Goal: Find specific page/section

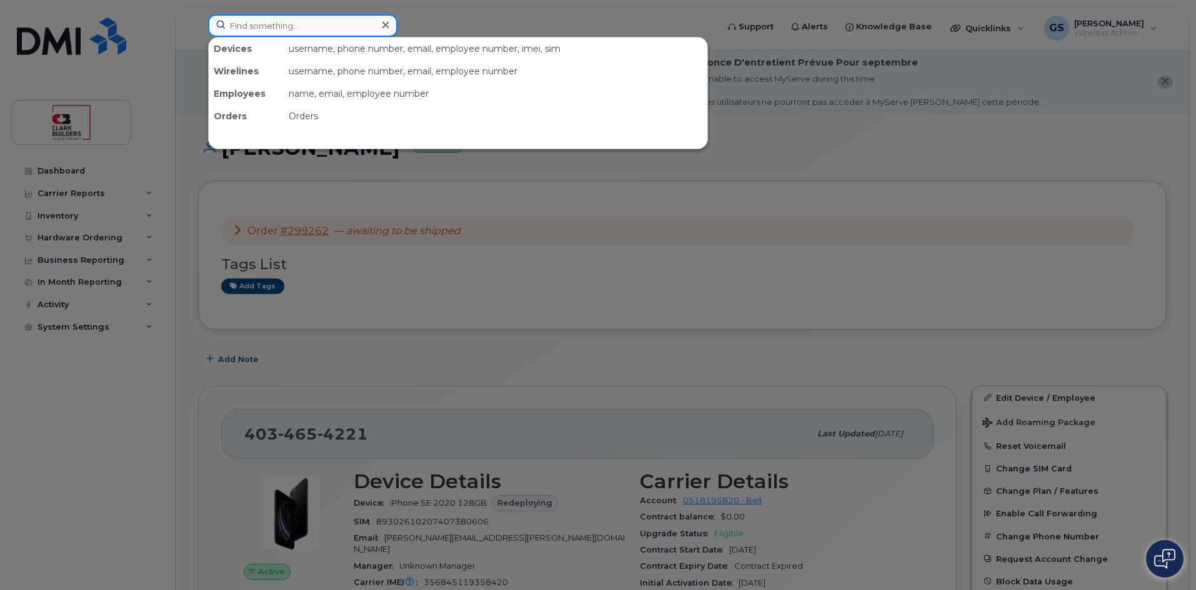
click at [274, 27] on input at bounding box center [302, 25] width 189 height 22
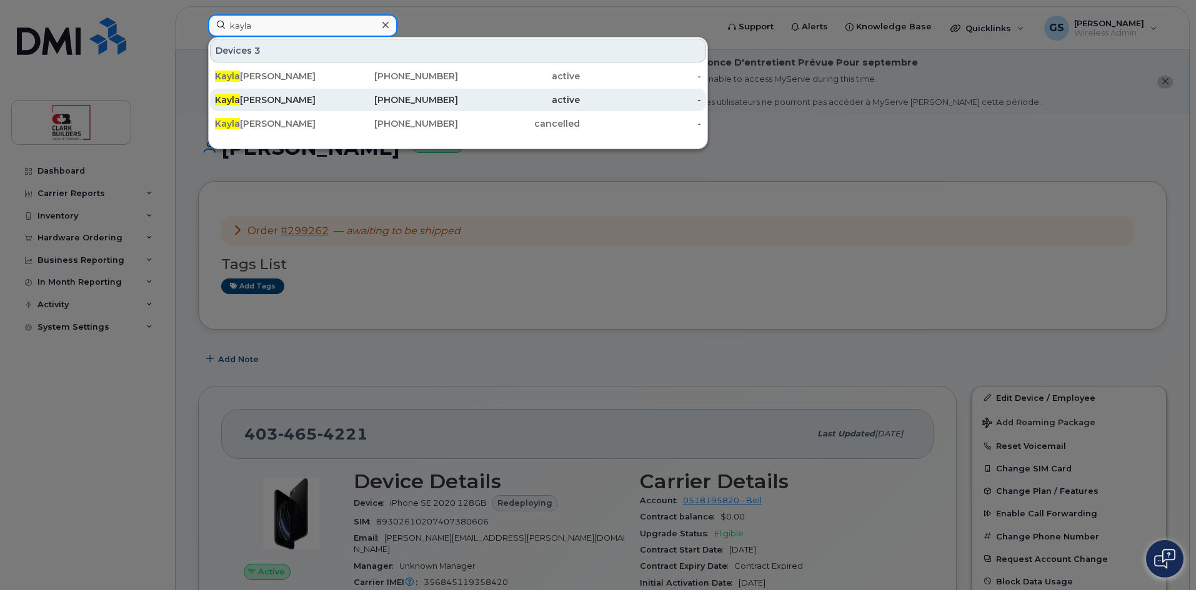
type input "kayla"
click at [233, 101] on span "Kayla" at bounding box center [227, 99] width 25 height 11
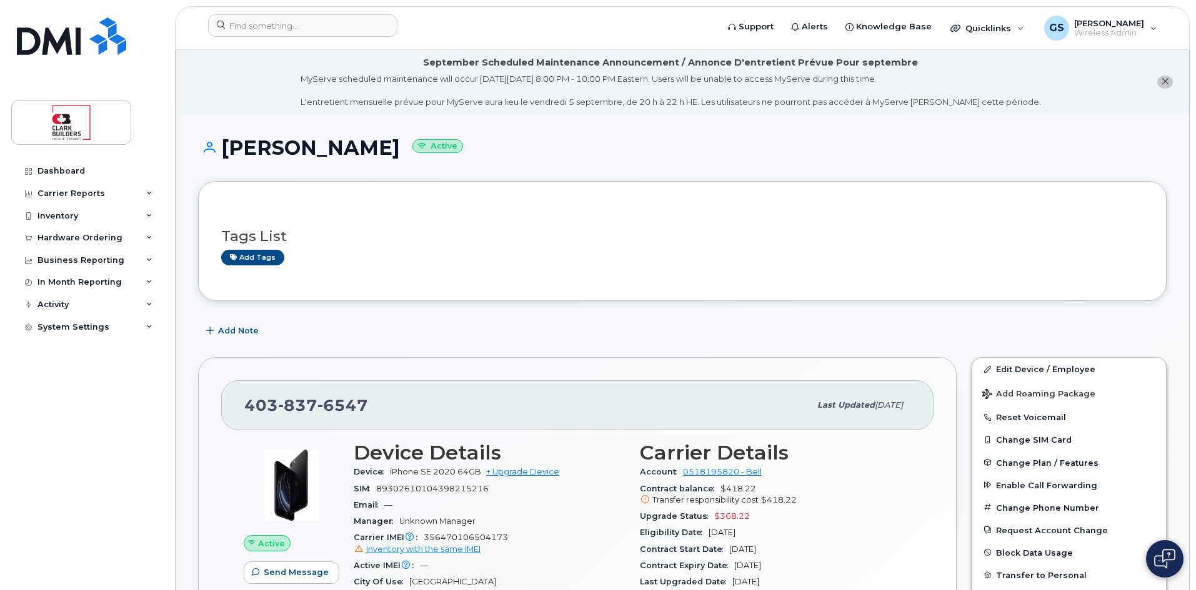
scroll to position [62, 0]
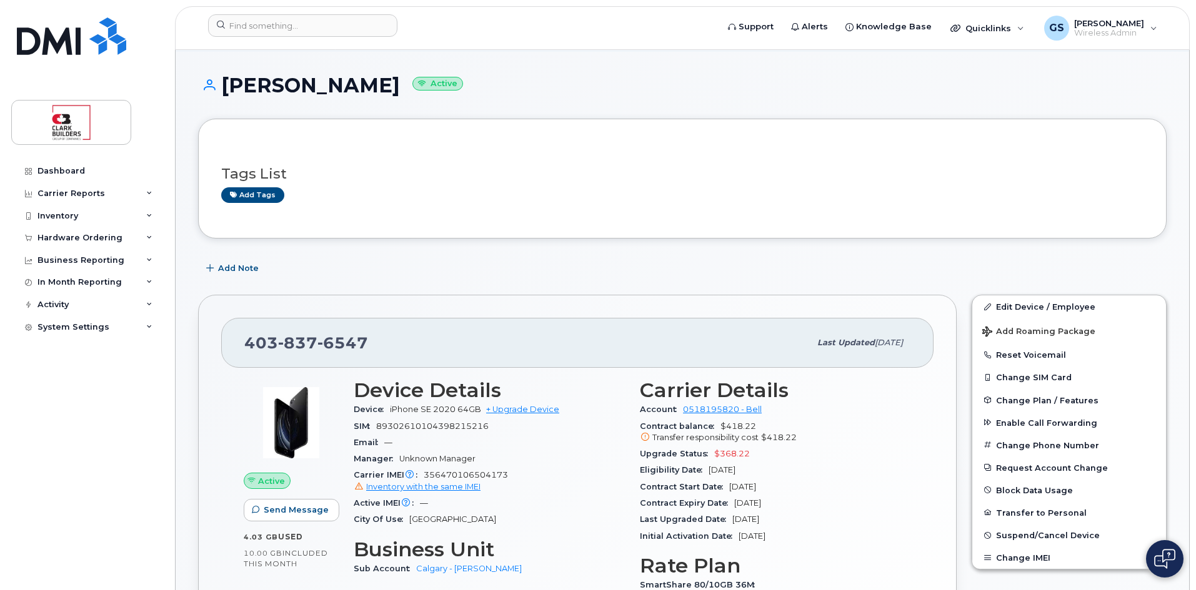
click at [146, 471] on div "Dashboard Carrier Reports Monthly Billing Data Daily Data Pooling Data Behavior…" at bounding box center [88, 366] width 154 height 412
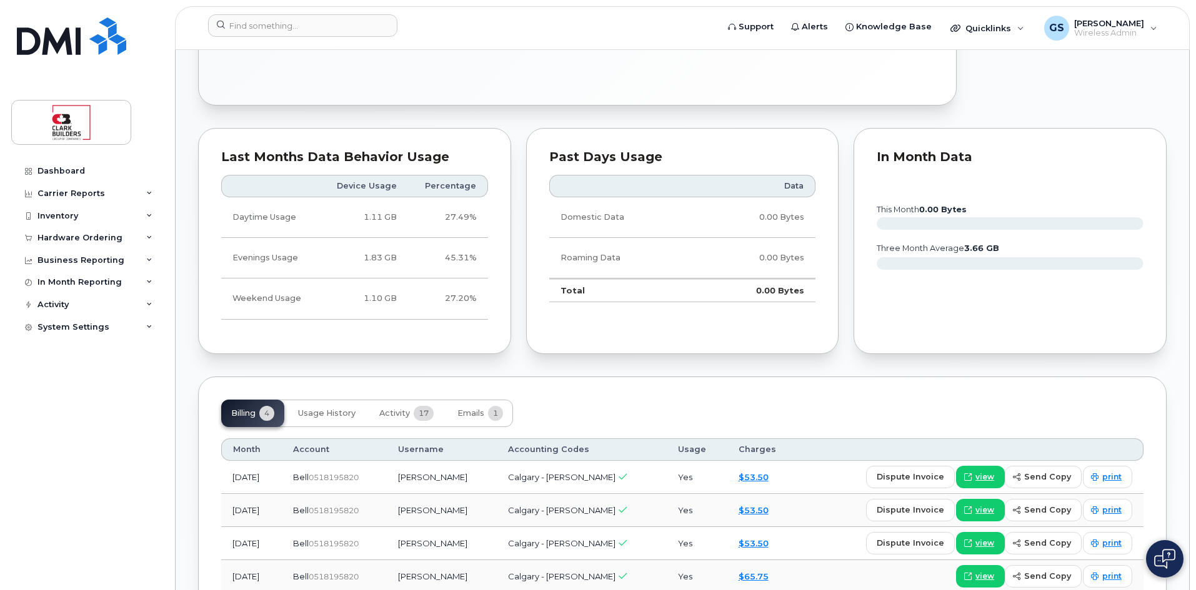
scroll to position [187, 0]
